Goal: Check status: Check status

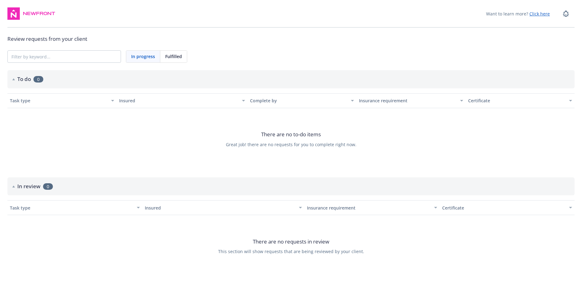
click at [177, 57] on span "Fulfilled" at bounding box center [173, 56] width 17 height 6
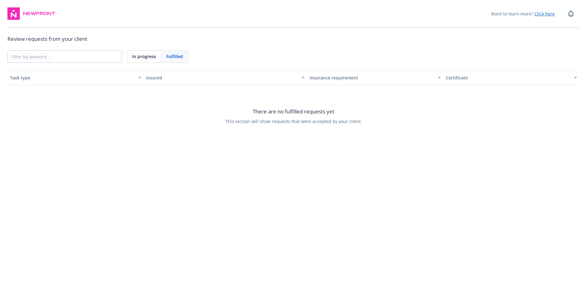
click at [144, 58] on span "In progress" at bounding box center [144, 56] width 24 height 6
